Goal: Complete application form

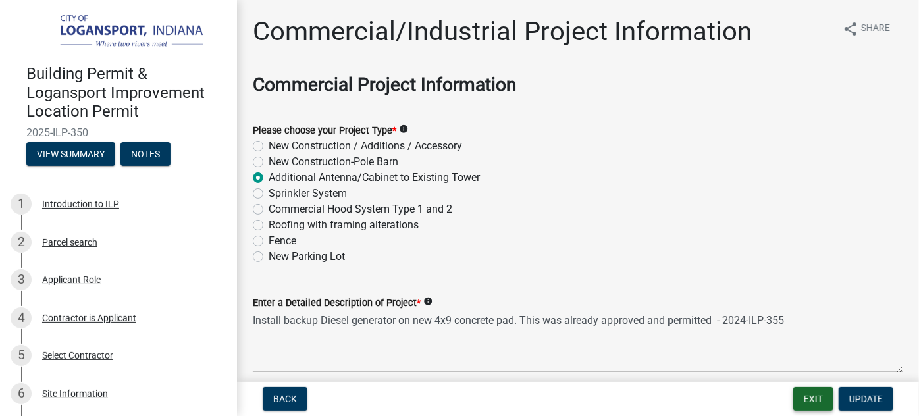
click at [811, 398] on button "Exit" at bounding box center [813, 399] width 40 height 24
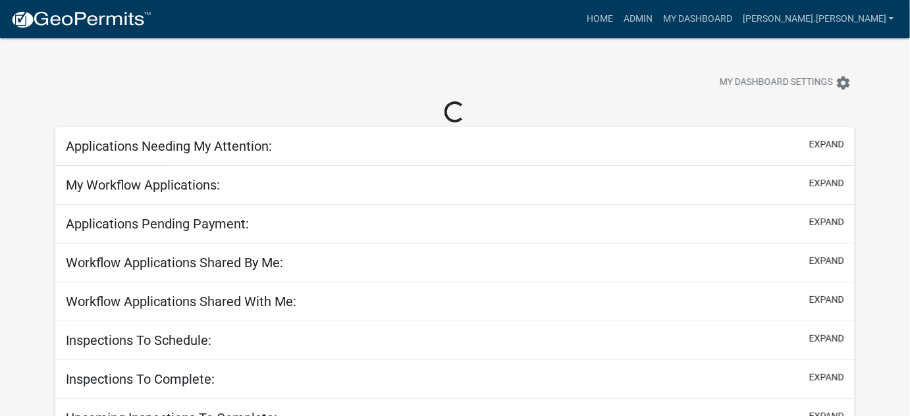
select select "3: 100"
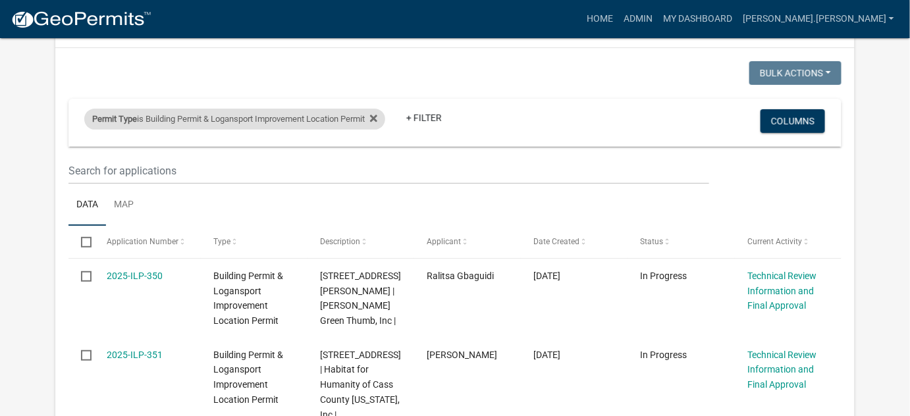
scroll to position [119, 0]
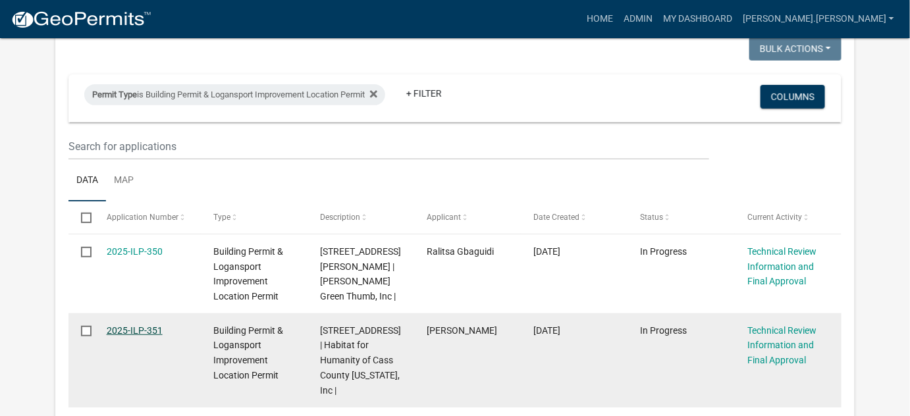
click at [118, 329] on link "2025-ILP-351" at bounding box center [135, 330] width 56 height 11
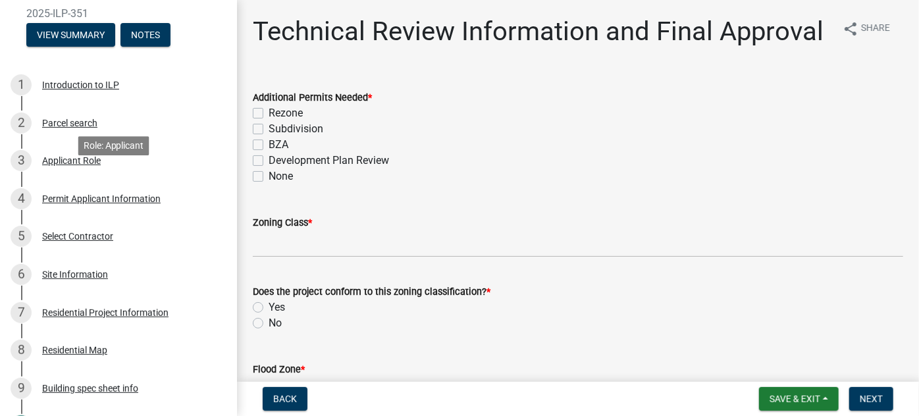
scroll to position [239, 0]
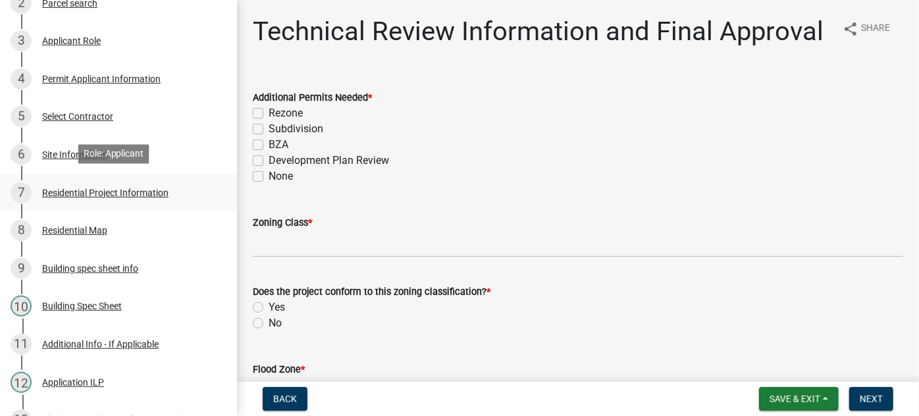
click at [86, 194] on div "Residential Project Information" at bounding box center [105, 192] width 126 height 9
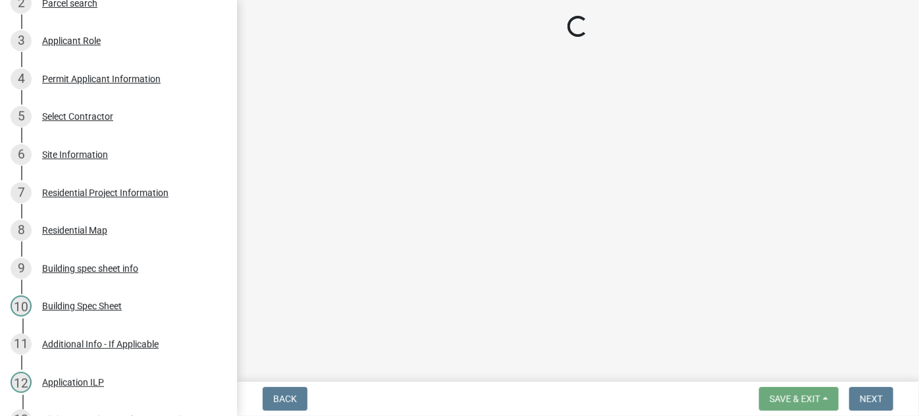
select select "fba3f0dd-e01e-4596-a91f-787287576a71"
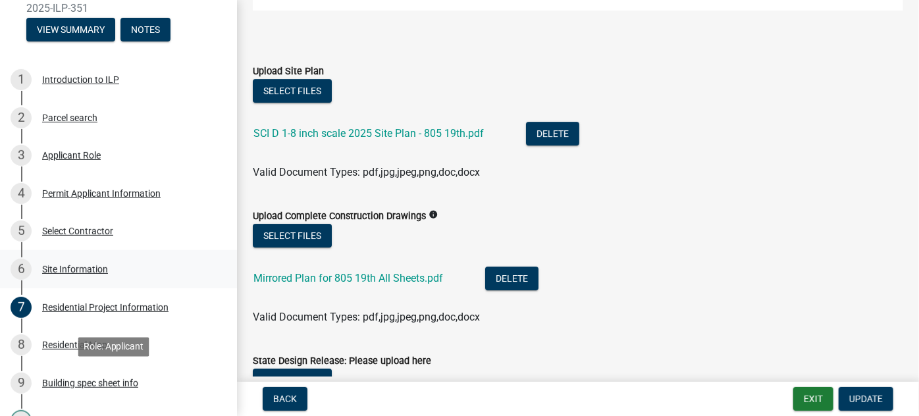
scroll to position [0, 0]
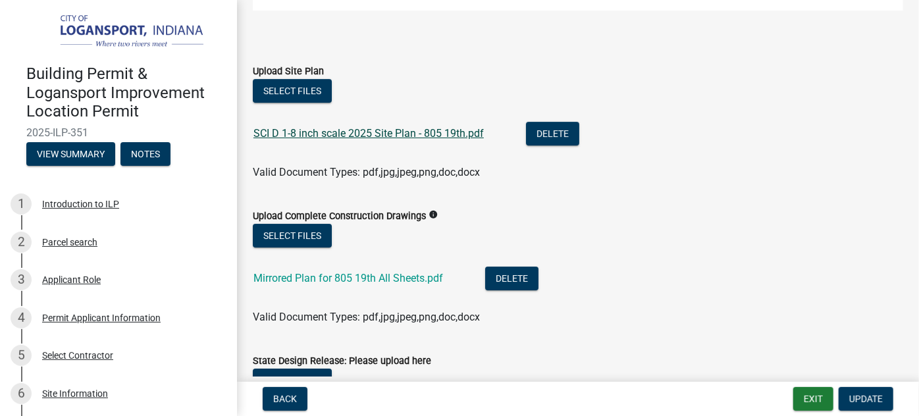
click at [381, 131] on link "SCI D 1-8 inch scale 2025 Site Plan - 805 19th.pdf" at bounding box center [368, 133] width 230 height 13
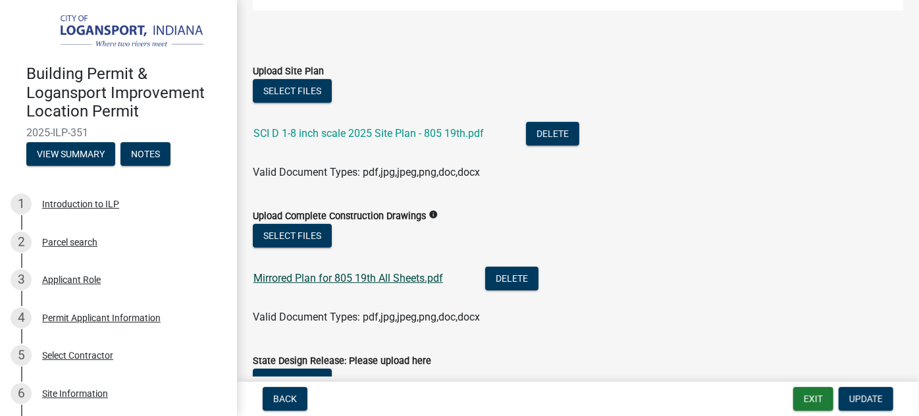
click at [344, 278] on link "Mirrored Plan for 805 19th All Sheets.pdf" at bounding box center [348, 278] width 190 height 13
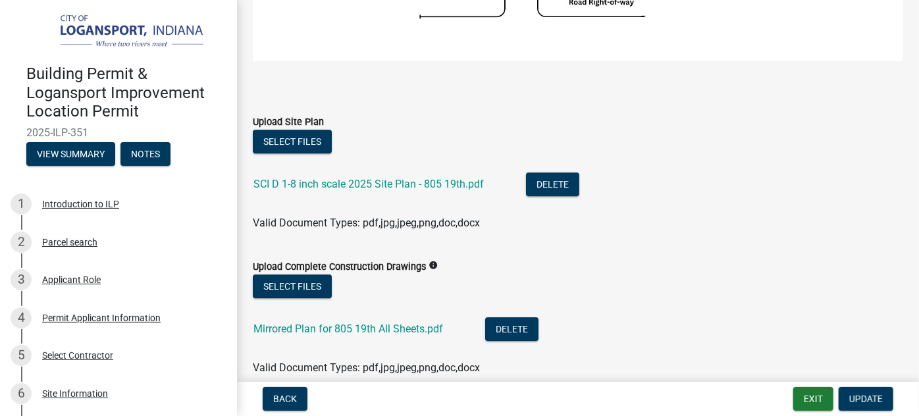
scroll to position [2153, 0]
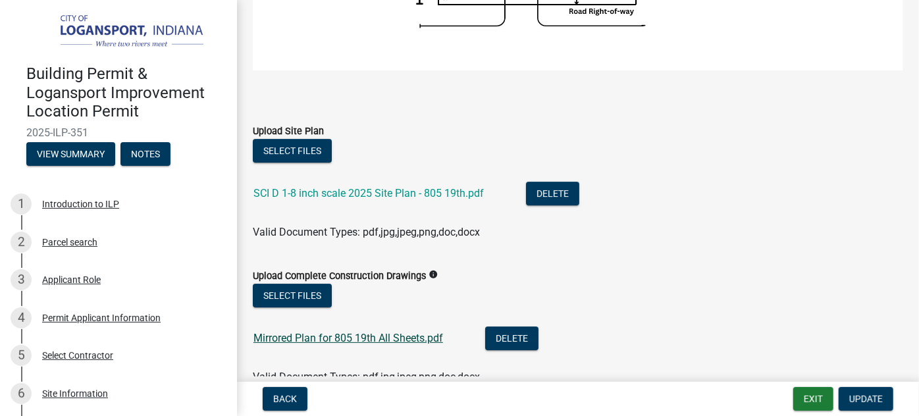
click at [360, 332] on link "Mirrored Plan for 805 19th All Sheets.pdf" at bounding box center [348, 338] width 190 height 13
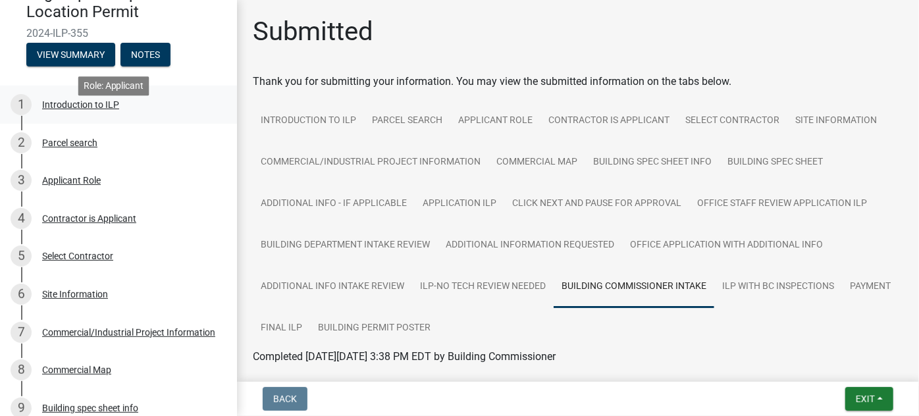
scroll to position [119, 0]
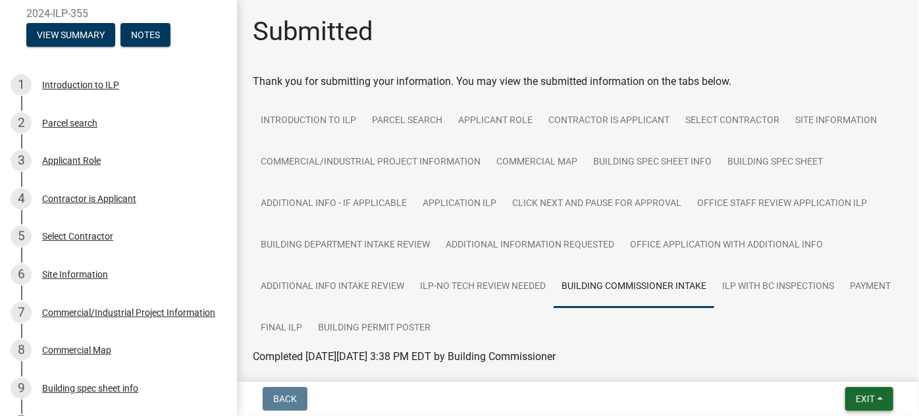
click at [883, 404] on button "Exit" at bounding box center [869, 399] width 48 height 24
click at [821, 365] on button "Save & Exit" at bounding box center [840, 365] width 105 height 32
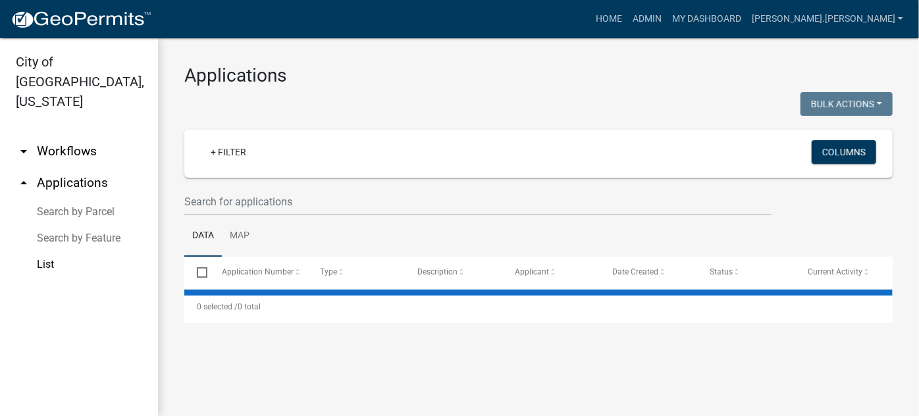
select select "3: 100"
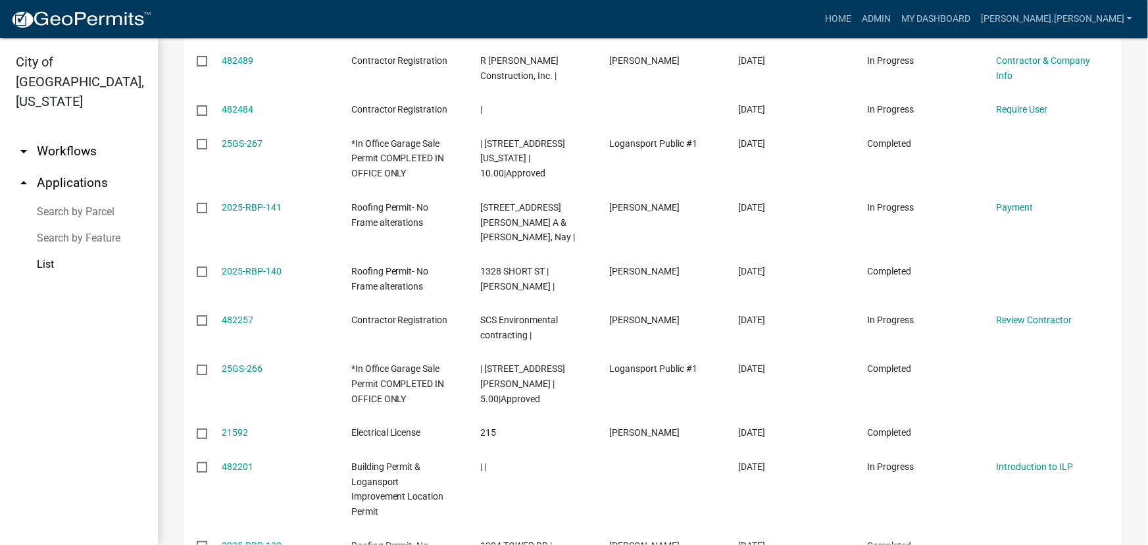
scroll to position [344, 0]
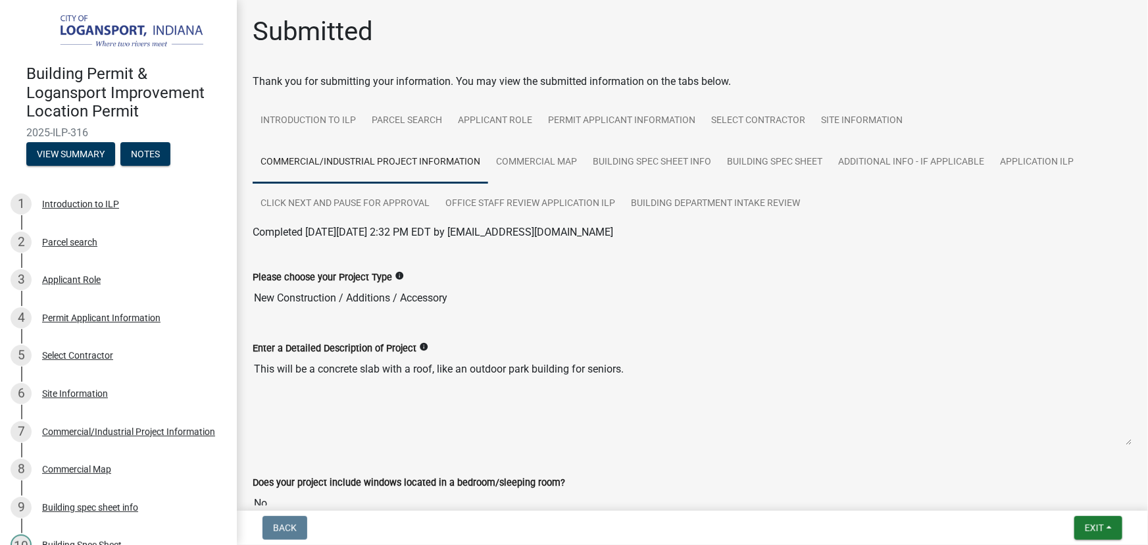
scroll to position [1659, 0]
